Goal: Task Accomplishment & Management: Manage account settings

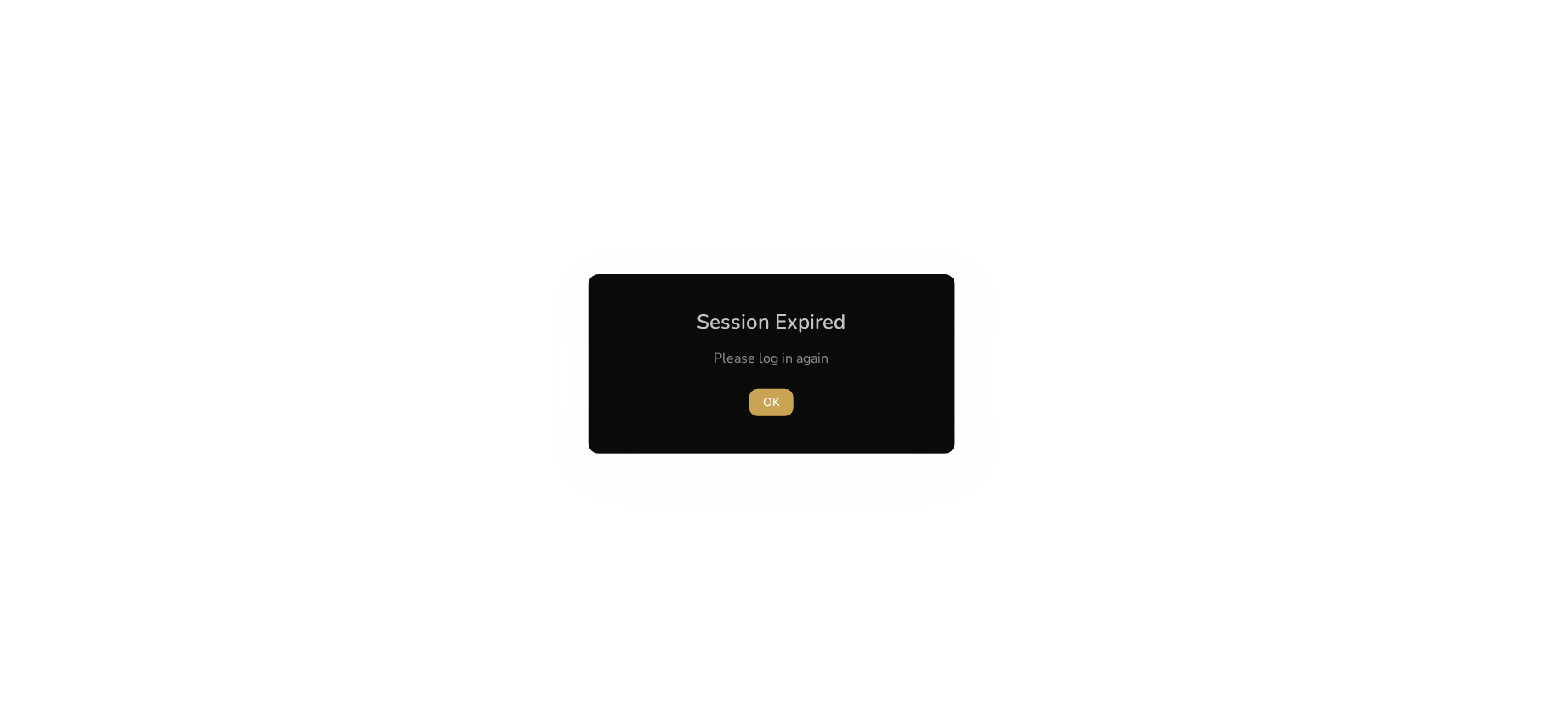
click at [781, 406] on span "button" at bounding box center [771, 402] width 44 height 41
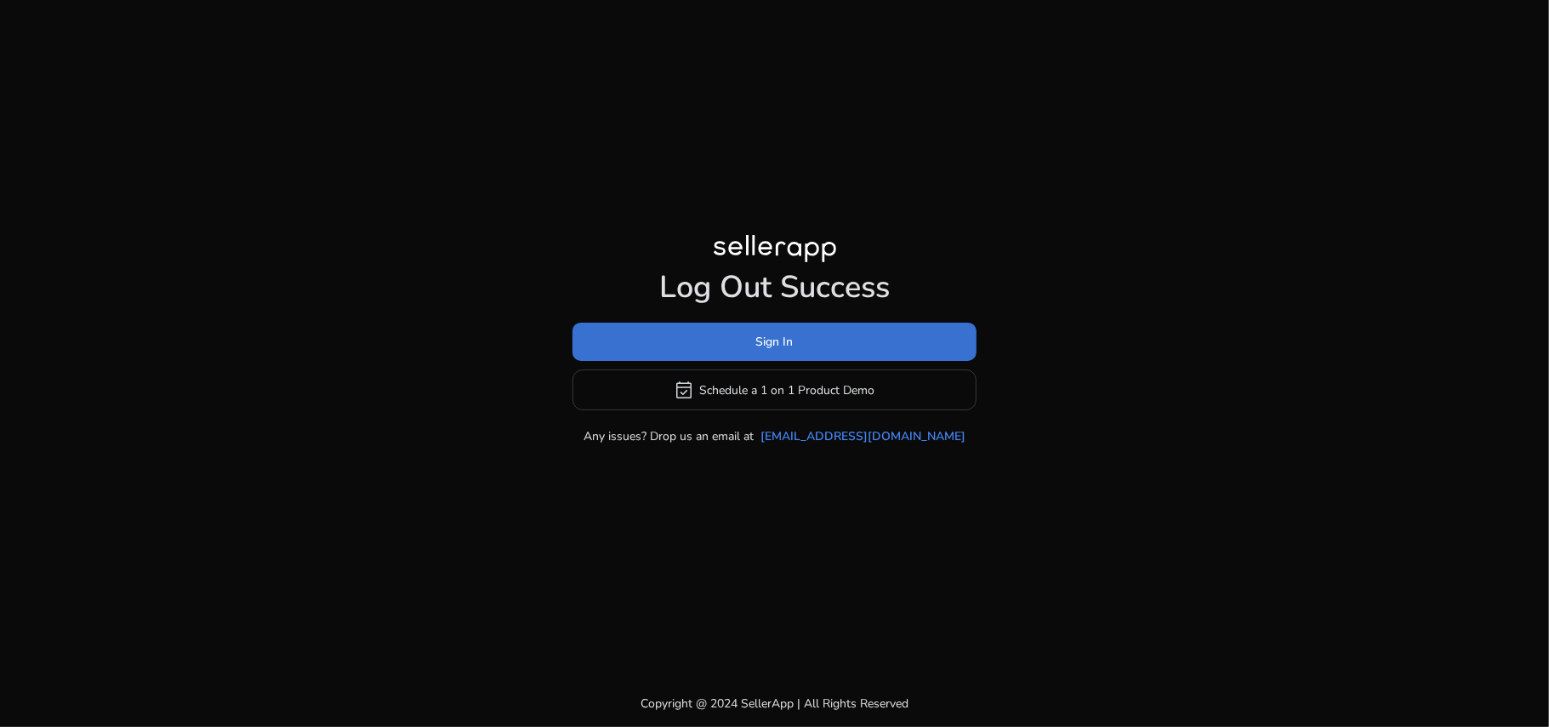
click at [773, 347] on span "Sign In" at bounding box center [774, 342] width 37 height 18
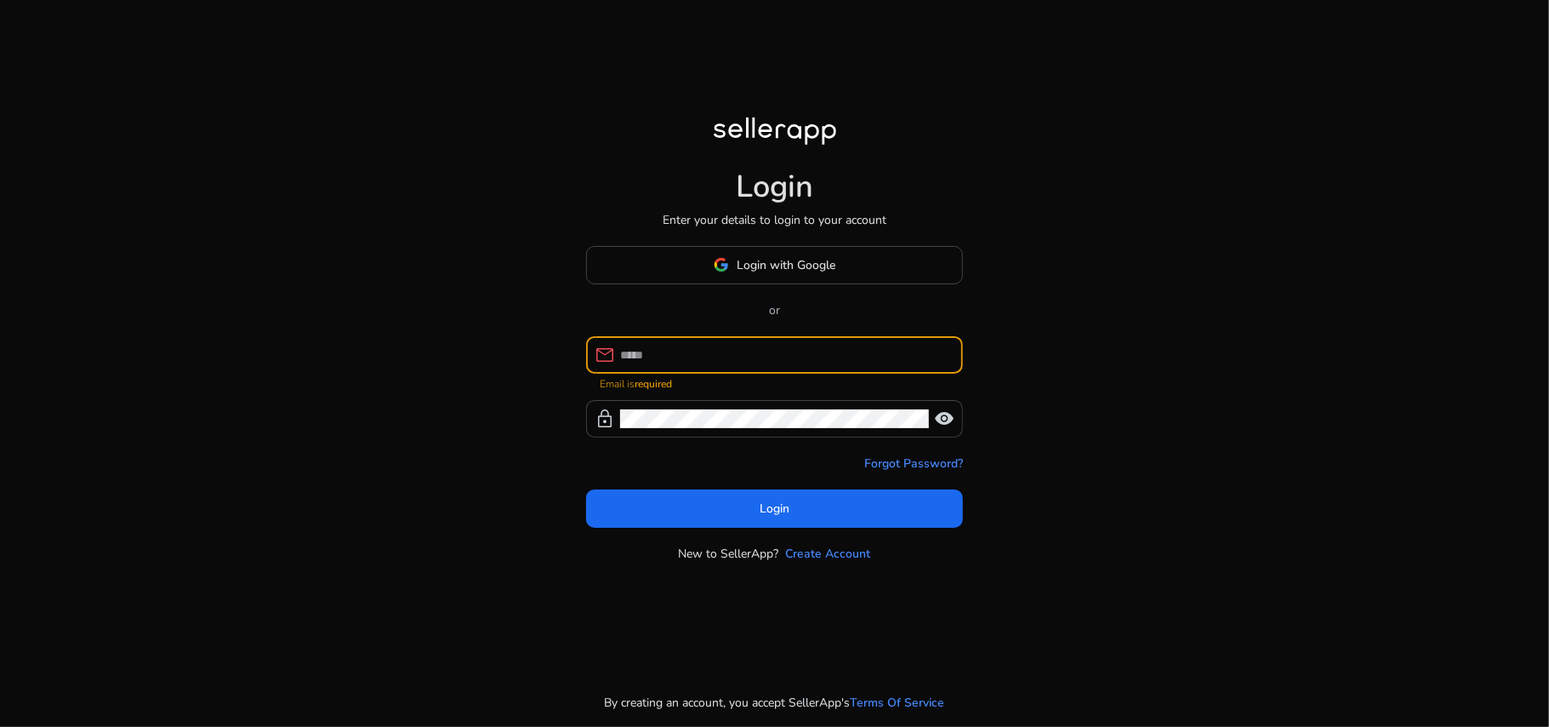
paste input "**********"
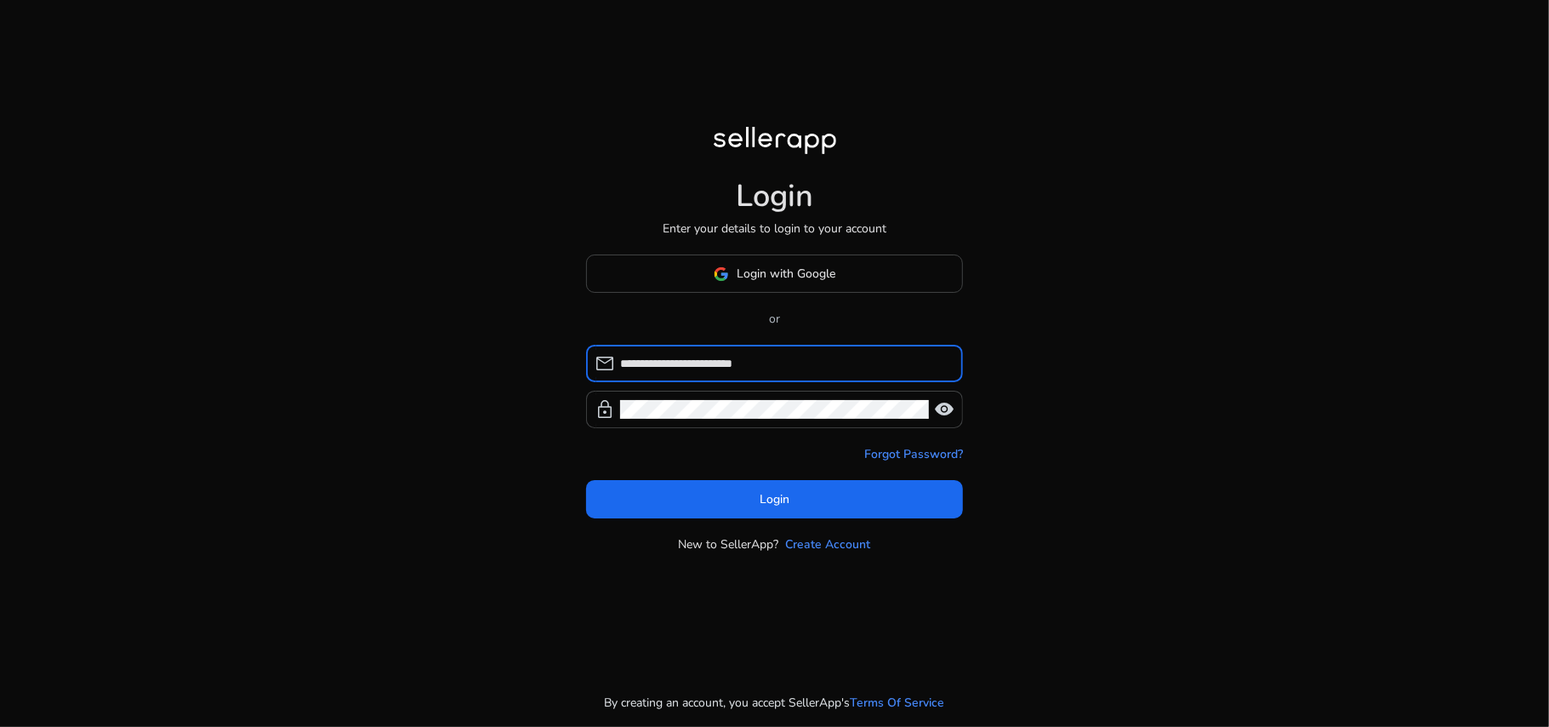
type input "**********"
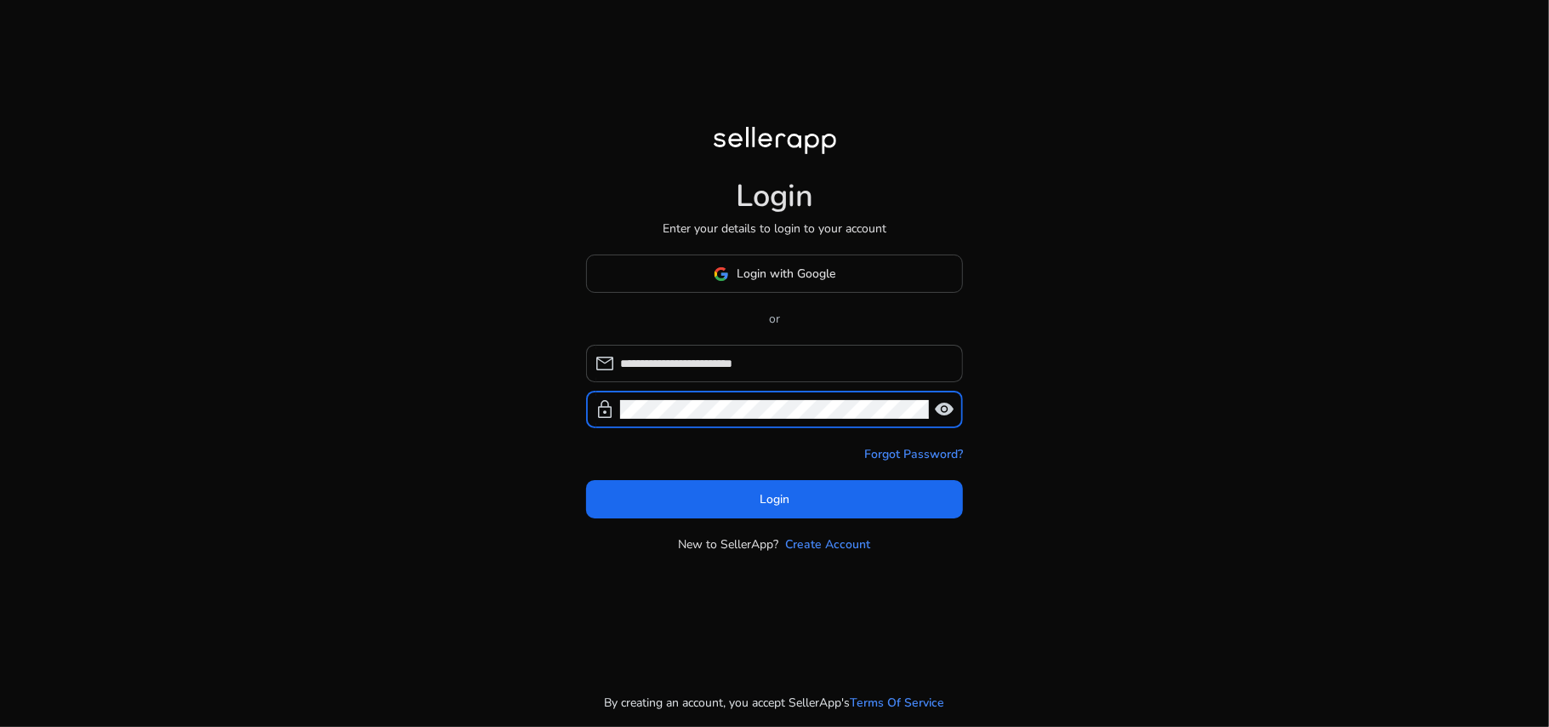
click button "Login" at bounding box center [774, 499] width 377 height 38
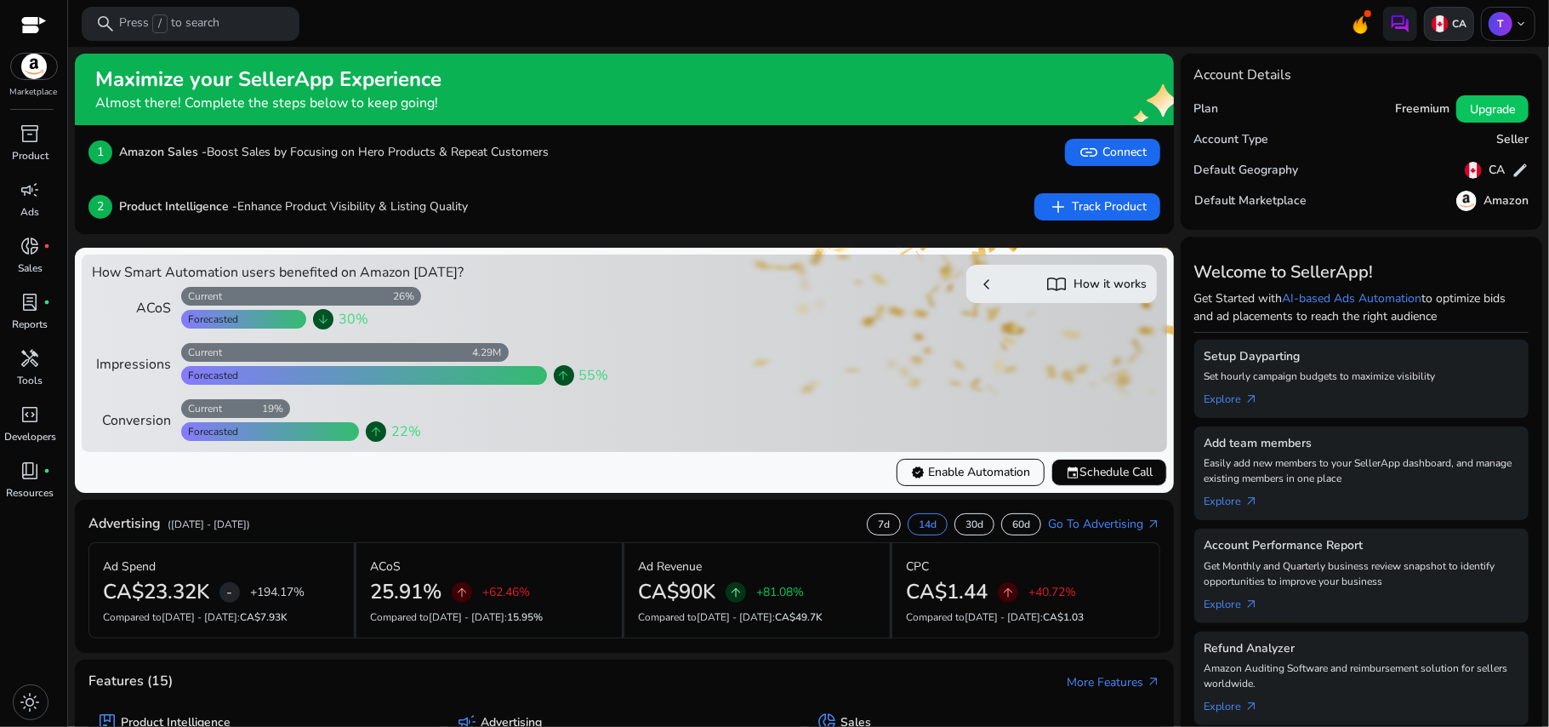
click at [1449, 27] on p "CA" at bounding box center [1458, 24] width 18 height 14
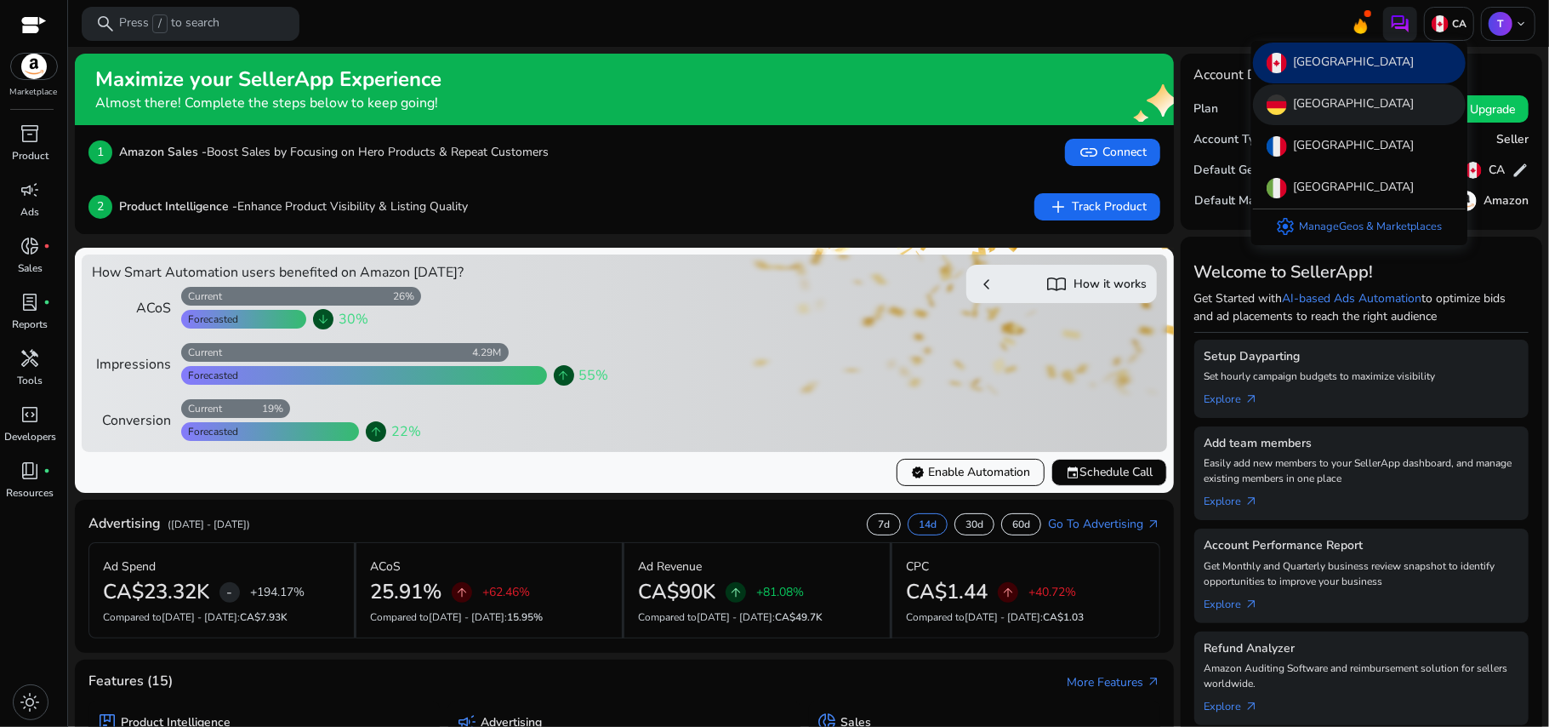
click at [1324, 102] on p "[GEOGRAPHIC_DATA]" at bounding box center [1354, 104] width 121 height 20
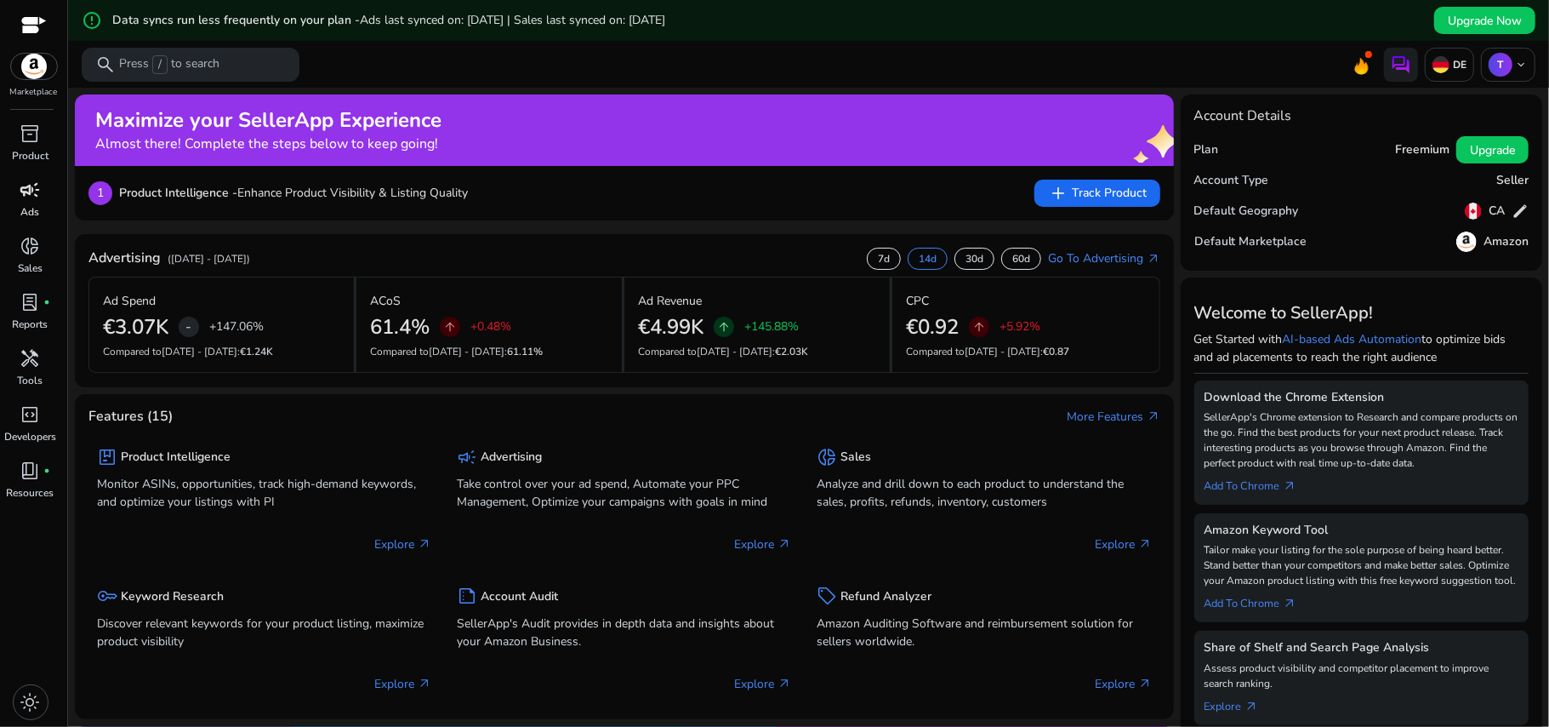
click at [38, 184] on span "campaign" at bounding box center [30, 190] width 20 height 20
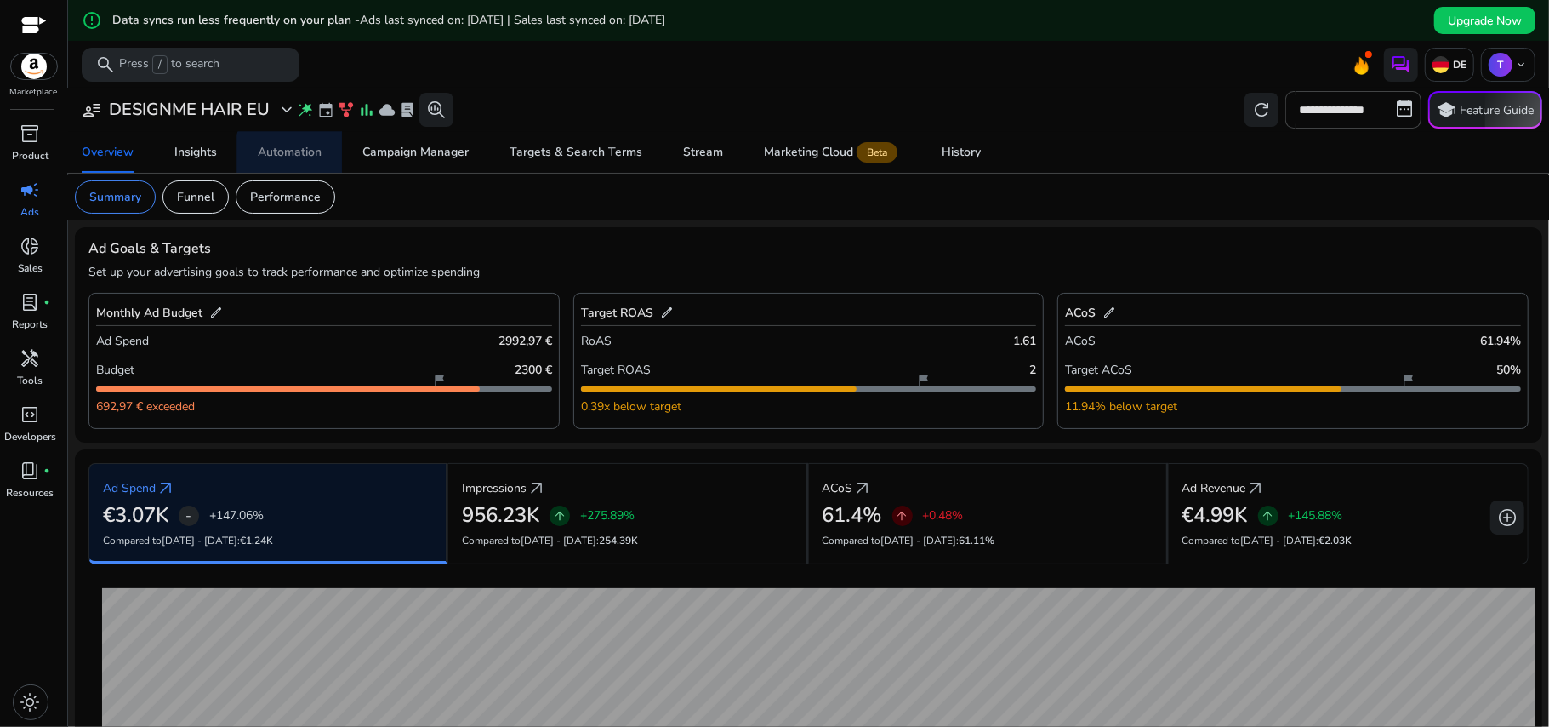
click at [290, 154] on div "Automation" at bounding box center [290, 152] width 64 height 12
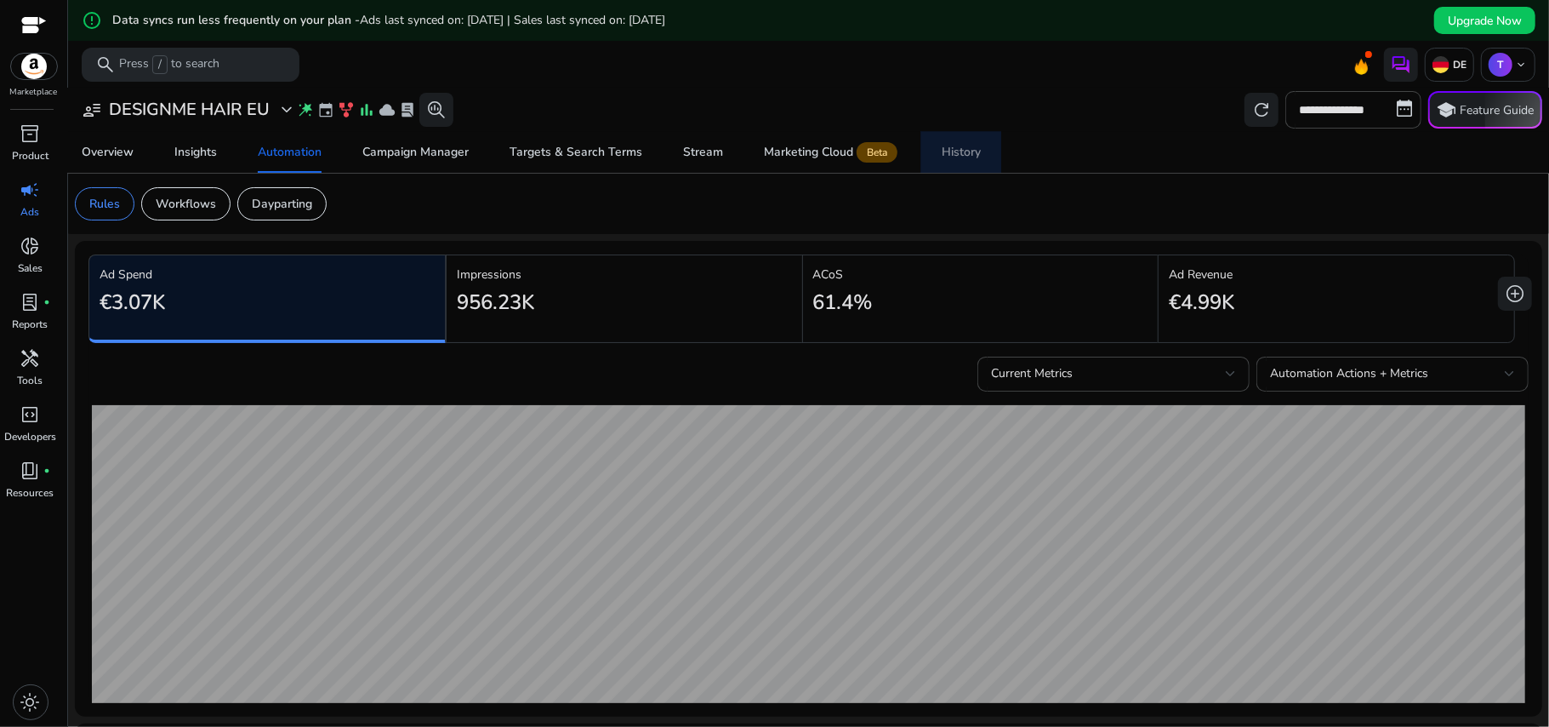
click at [957, 161] on span "History" at bounding box center [961, 152] width 39 height 41
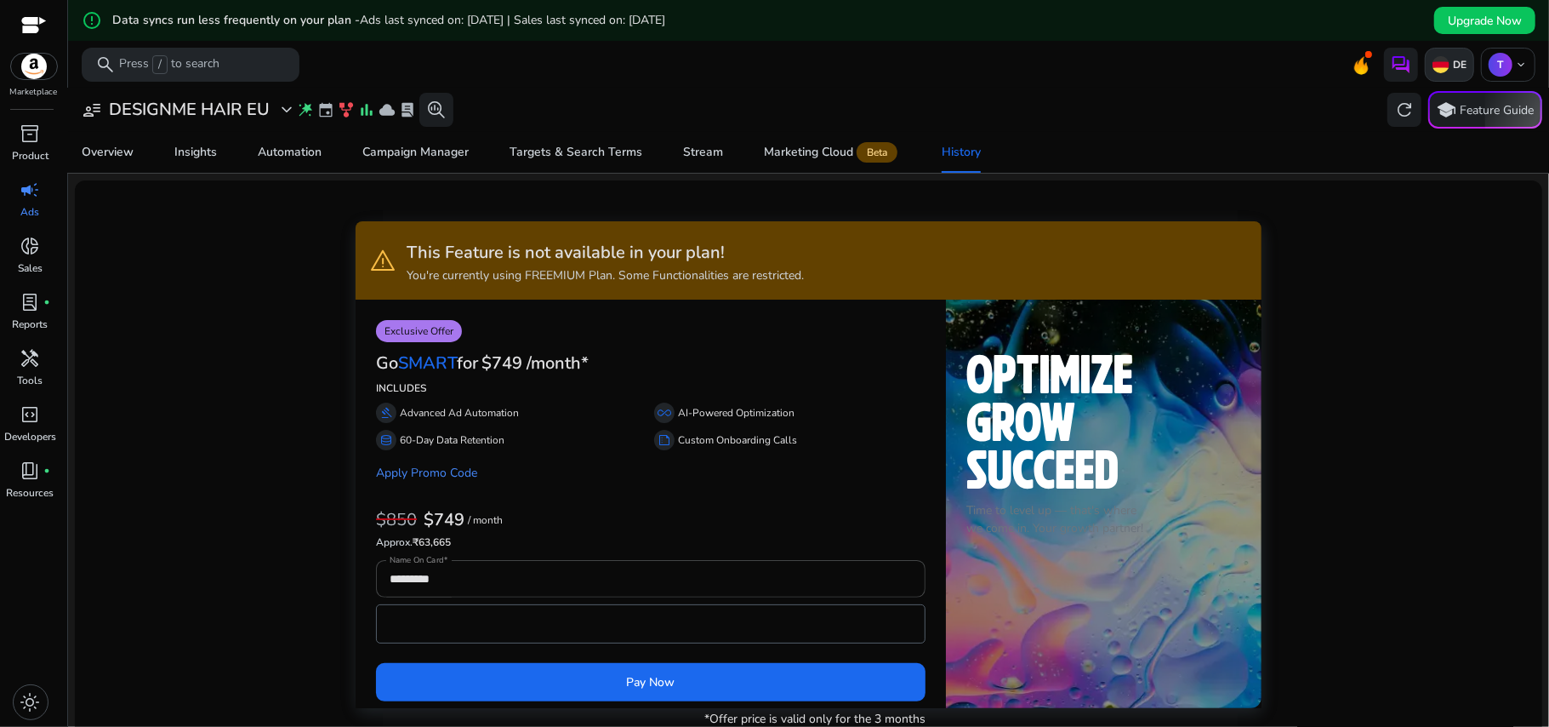
click at [1433, 60] on img at bounding box center [1441, 64] width 17 height 17
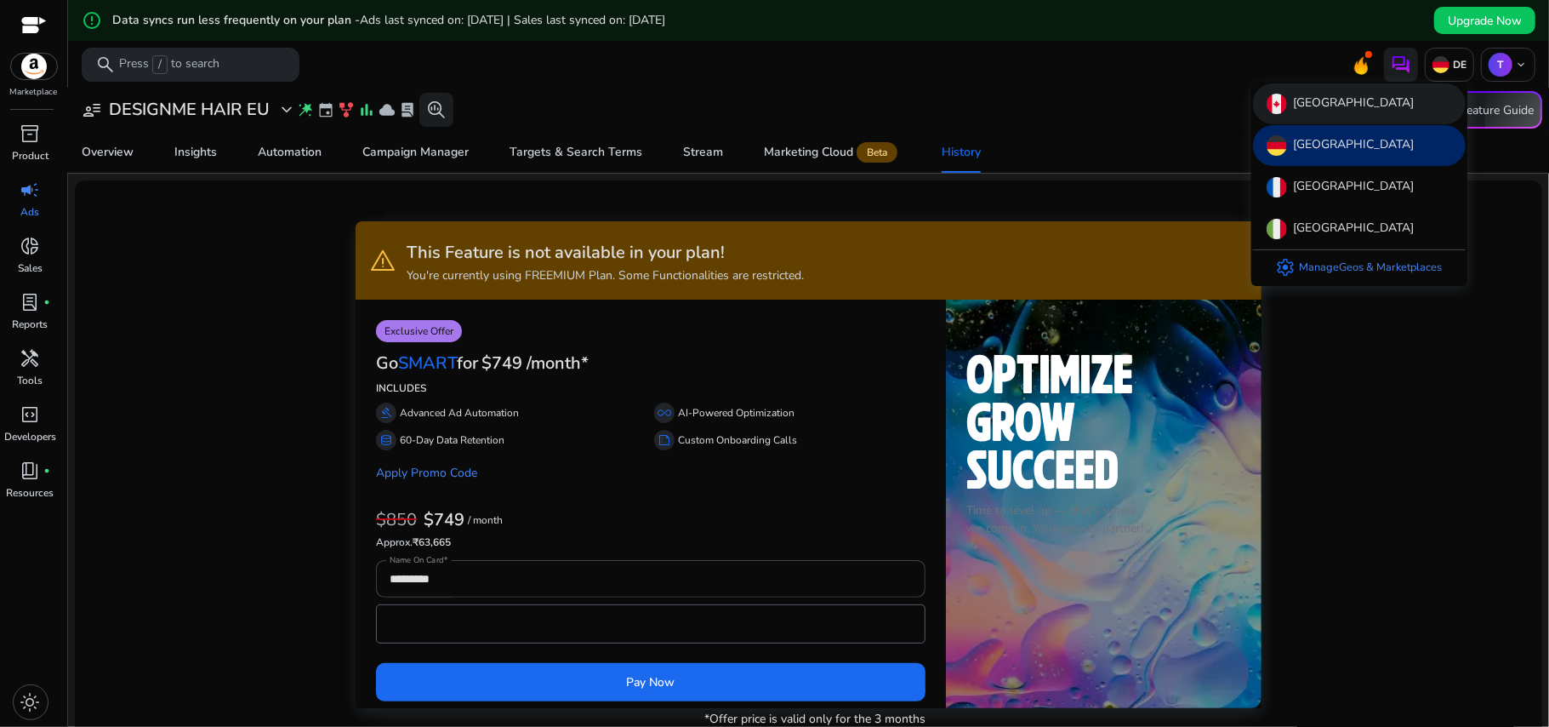
click at [1407, 112] on div "[GEOGRAPHIC_DATA]" at bounding box center [1359, 103] width 213 height 41
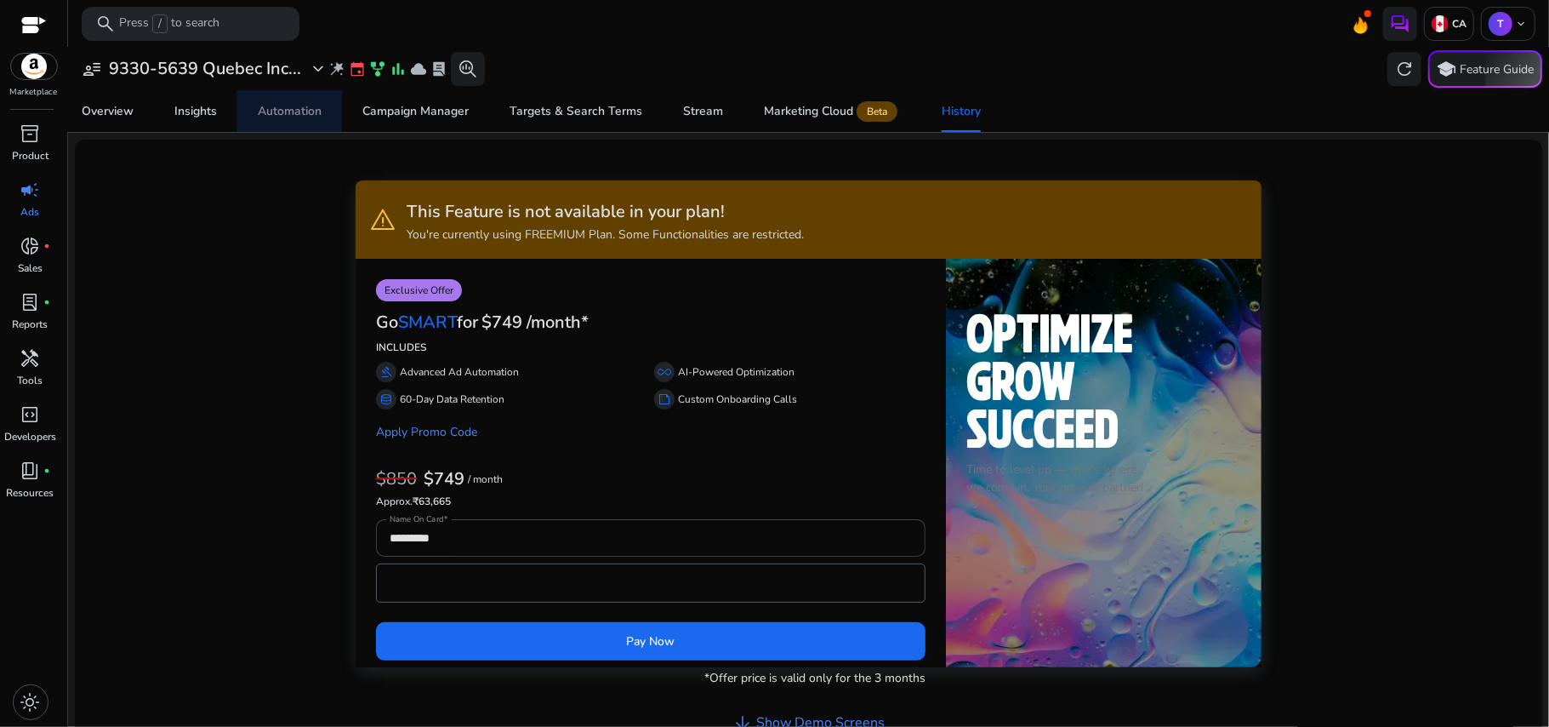
click at [310, 120] on span "Automation" at bounding box center [290, 111] width 64 height 41
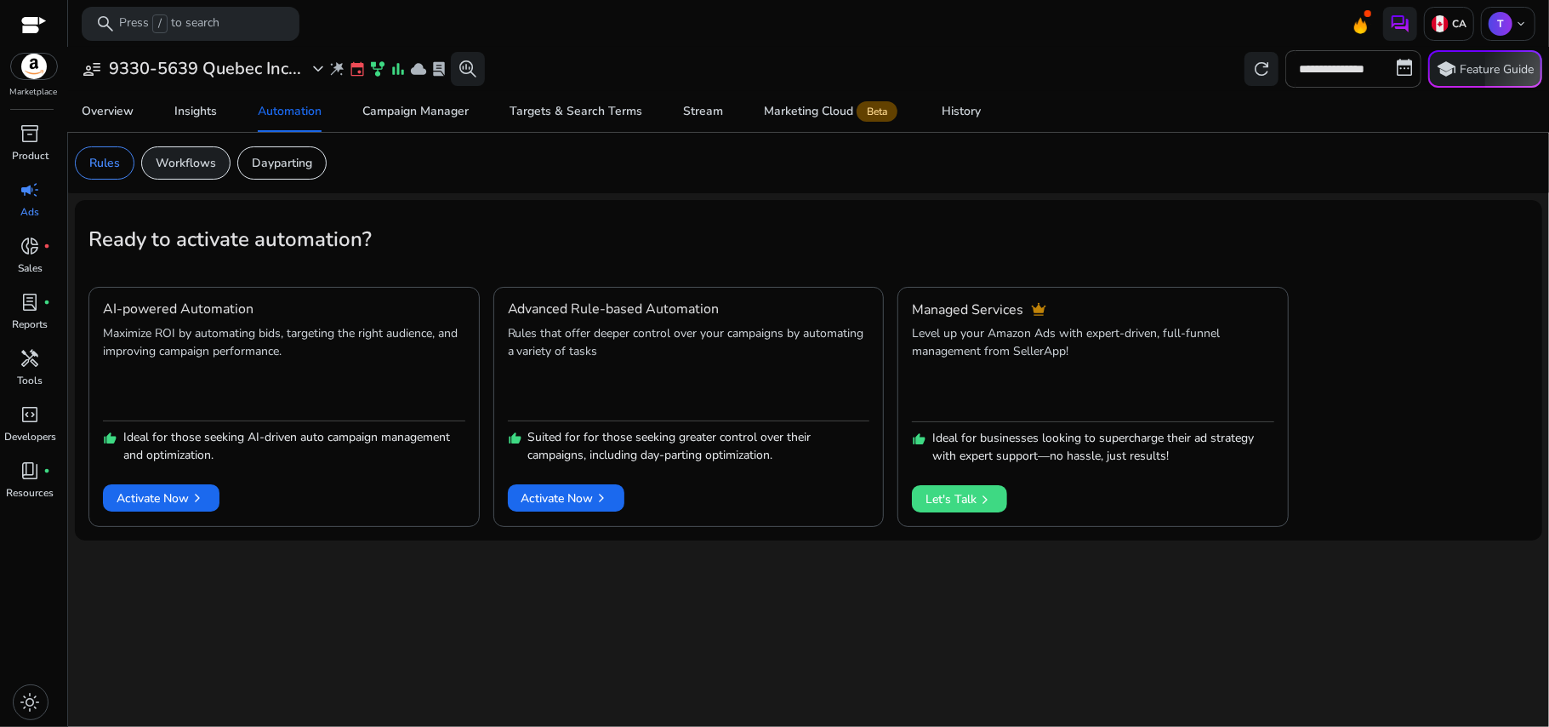
click at [208, 168] on p "Workflows" at bounding box center [186, 163] width 60 height 18
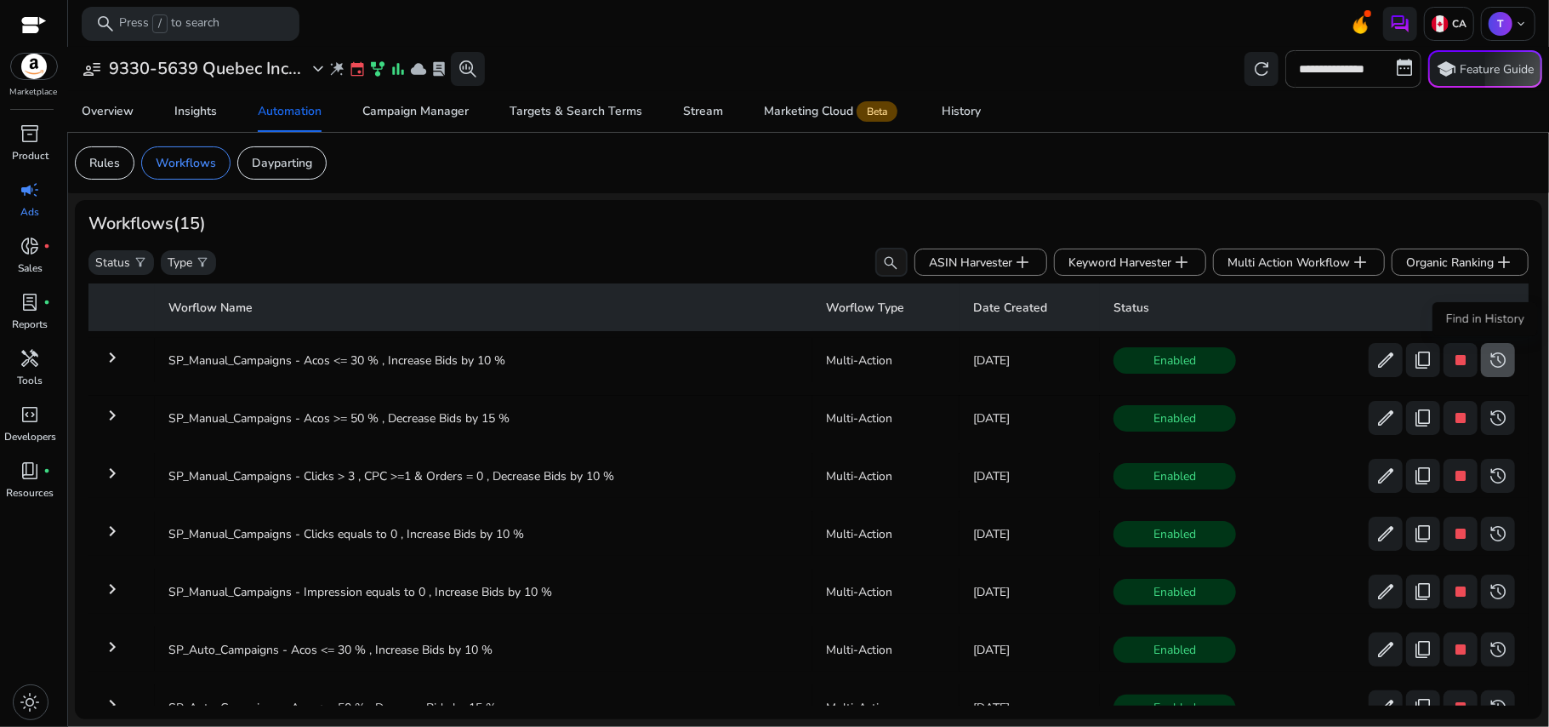
click at [1494, 355] on span "history" at bounding box center [1498, 360] width 20 height 20
click at [943, 114] on div "History" at bounding box center [961, 111] width 39 height 12
